Goal: Find specific page/section: Find specific page/section

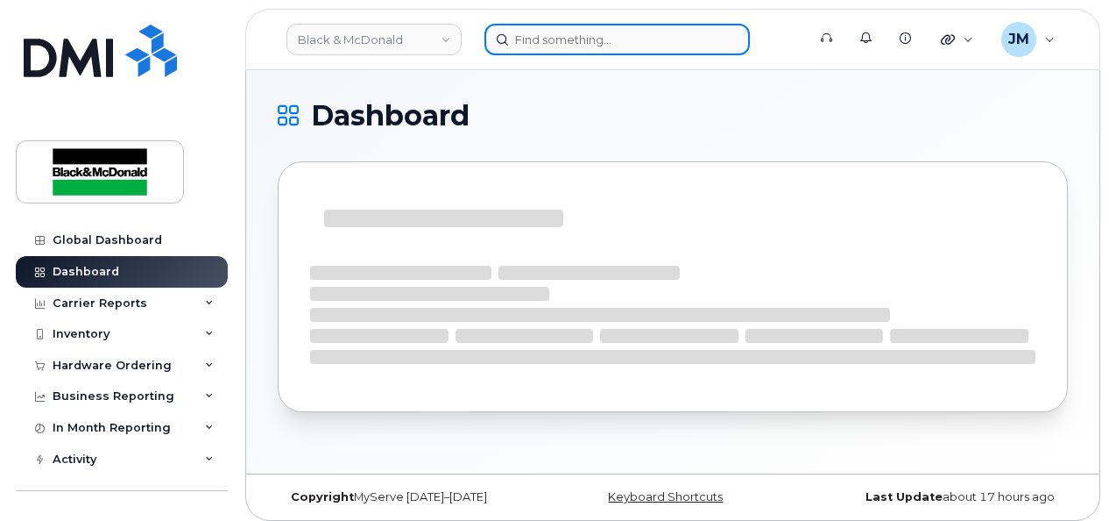
click at [577, 42] on input at bounding box center [618, 40] width 266 height 32
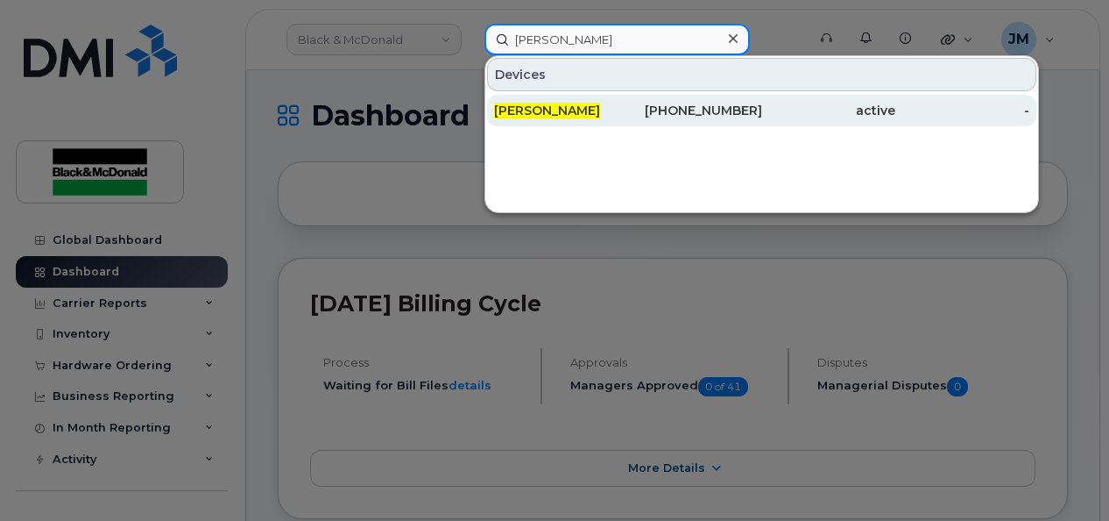
type input "ryan campbell"
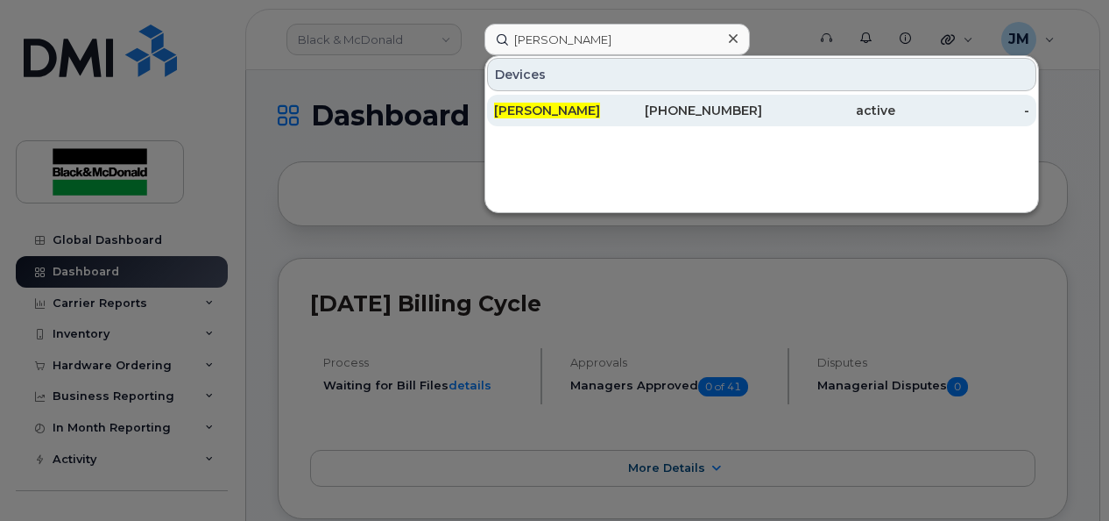
click at [568, 109] on span "[PERSON_NAME]" at bounding box center [547, 111] width 106 height 16
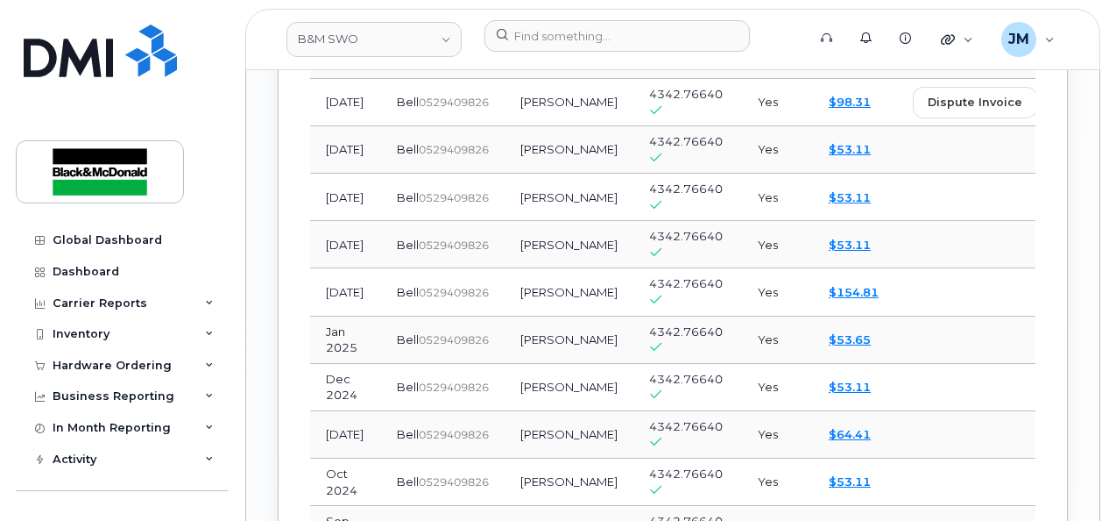
scroll to position [2030, 0]
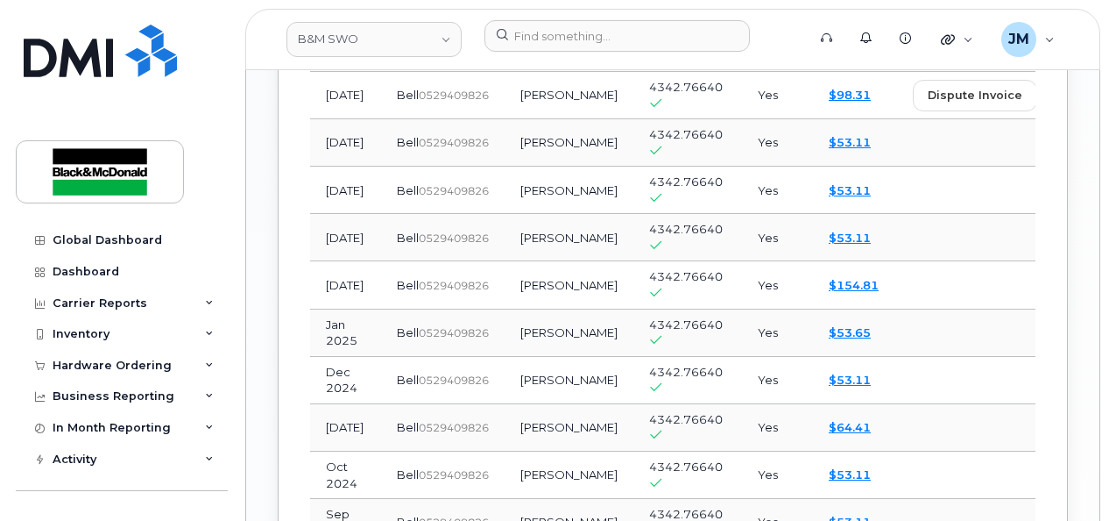
click at [1067, 293] on span "view" at bounding box center [1080, 285] width 26 height 16
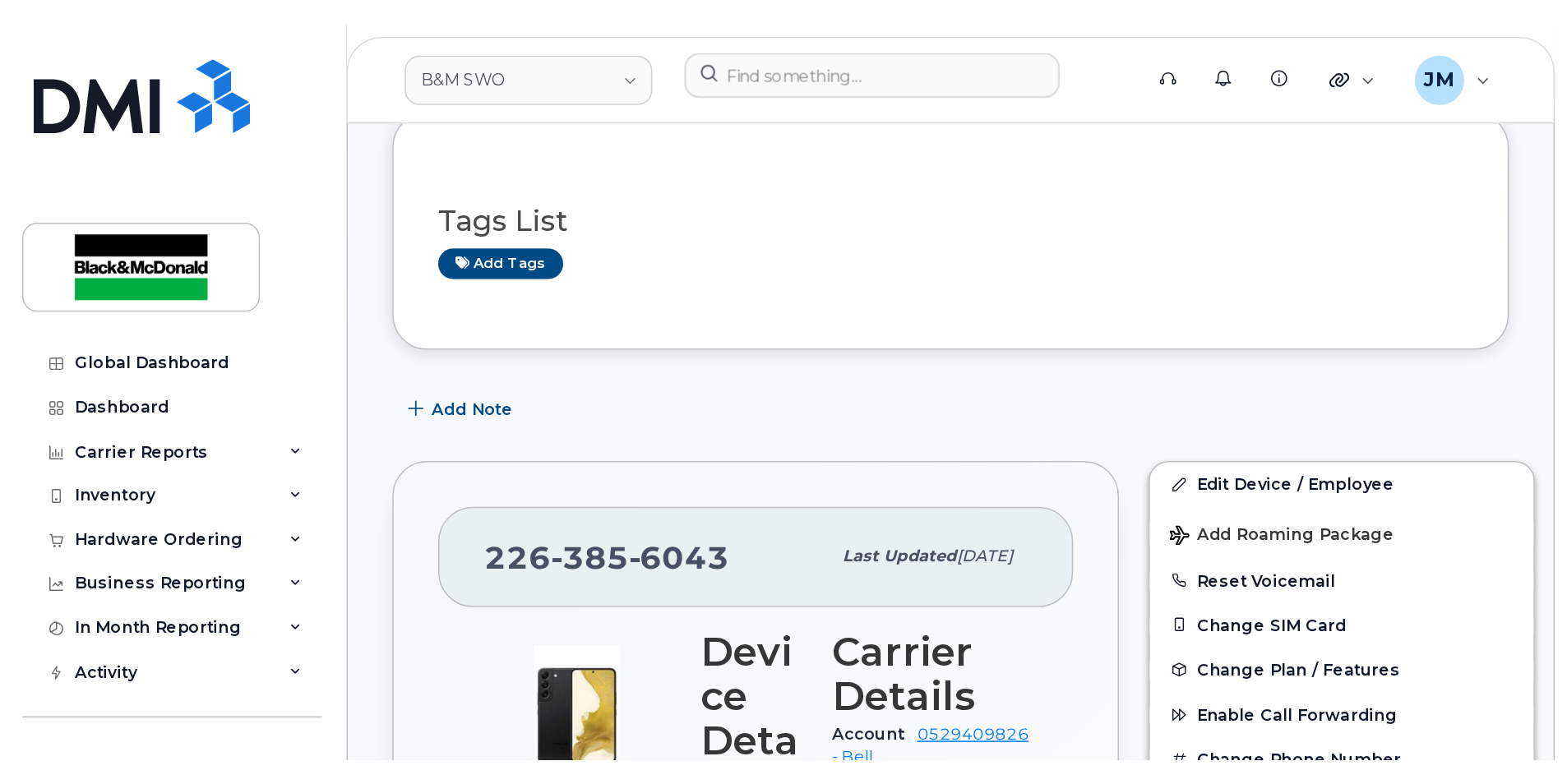
scroll to position [97, 0]
